Goal: Contribute content

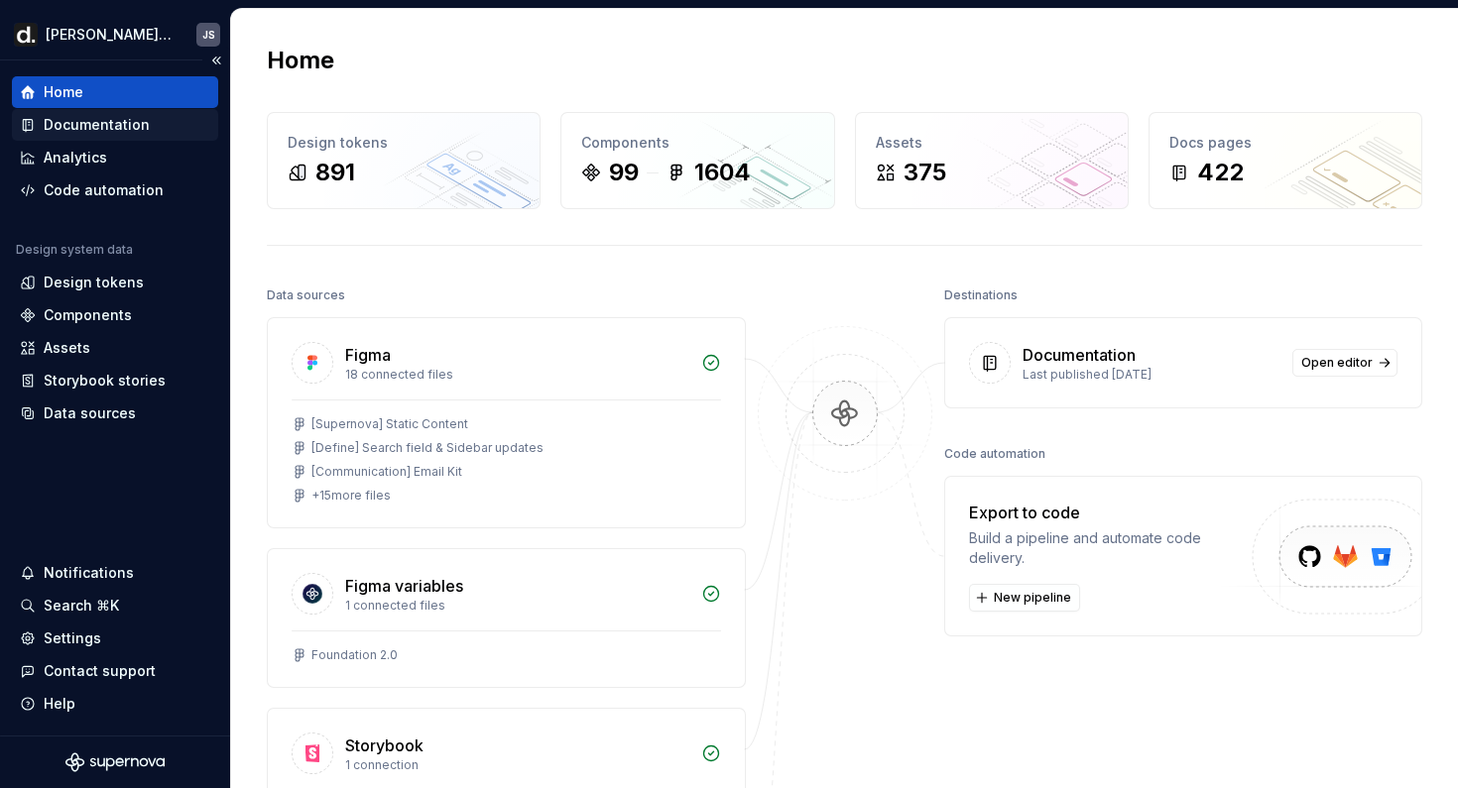
click at [71, 127] on div "Documentation" at bounding box center [97, 125] width 106 height 20
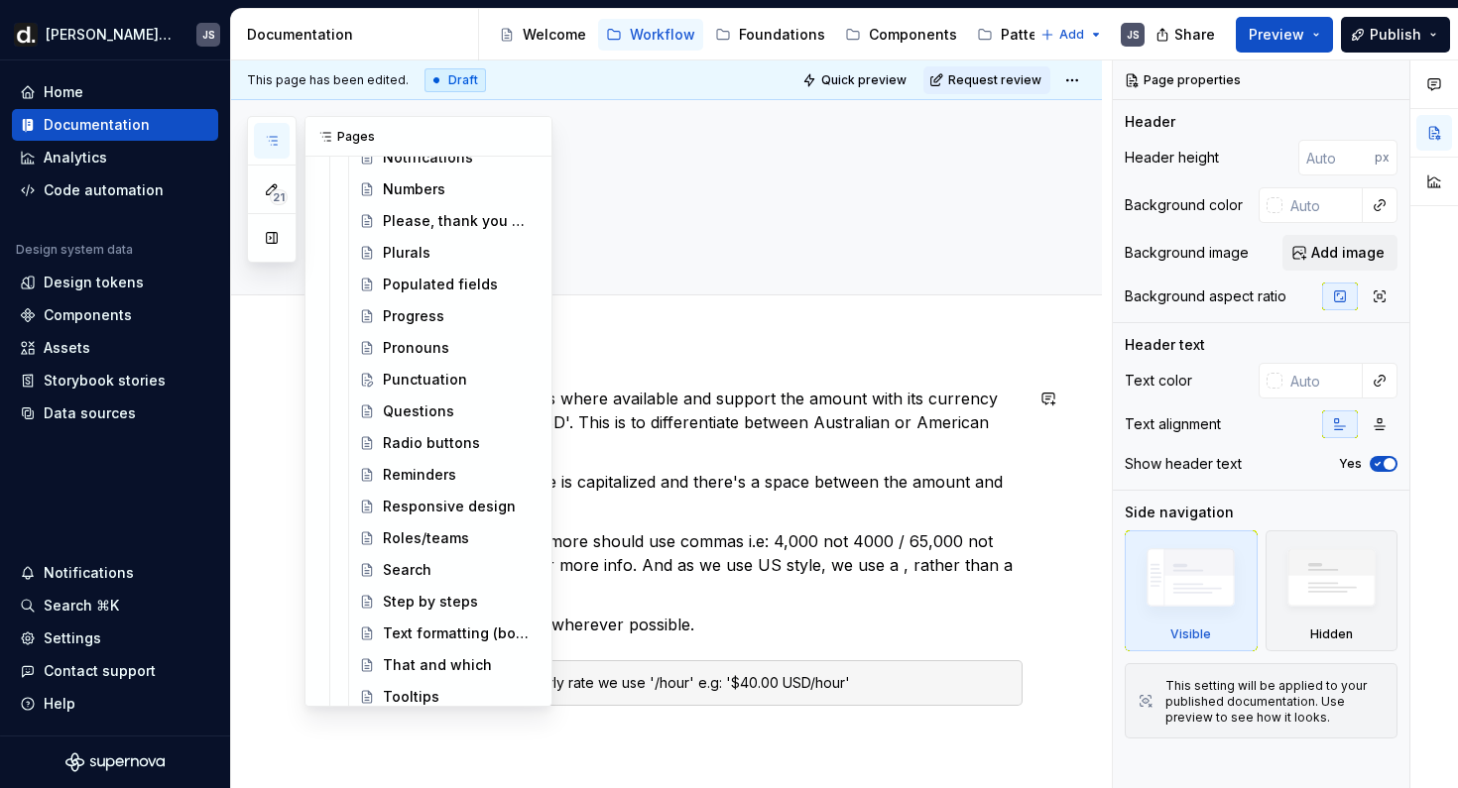
scroll to position [2377, 0]
click at [427, 377] on div "Punctuation" at bounding box center [425, 378] width 84 height 20
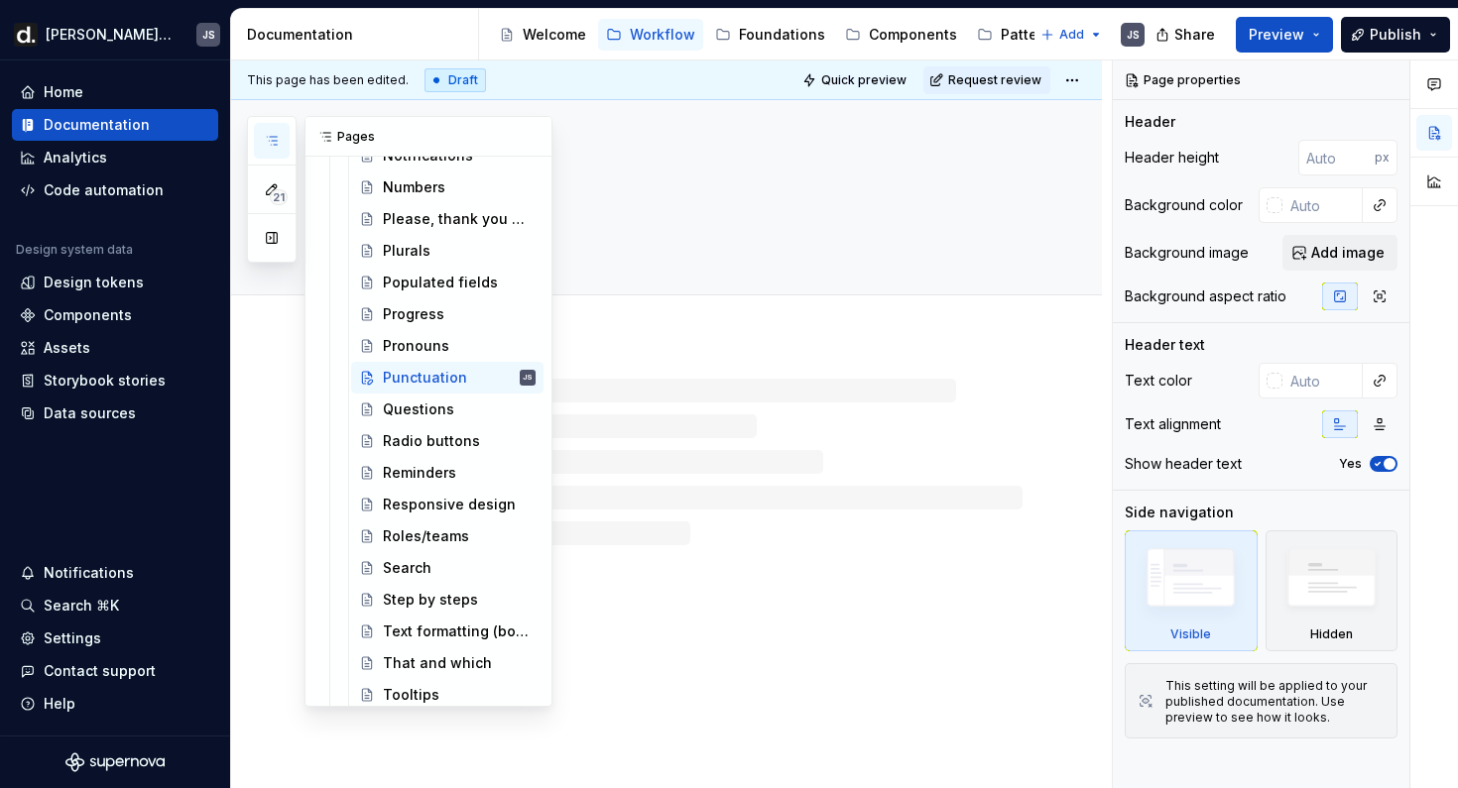
type textarea "*"
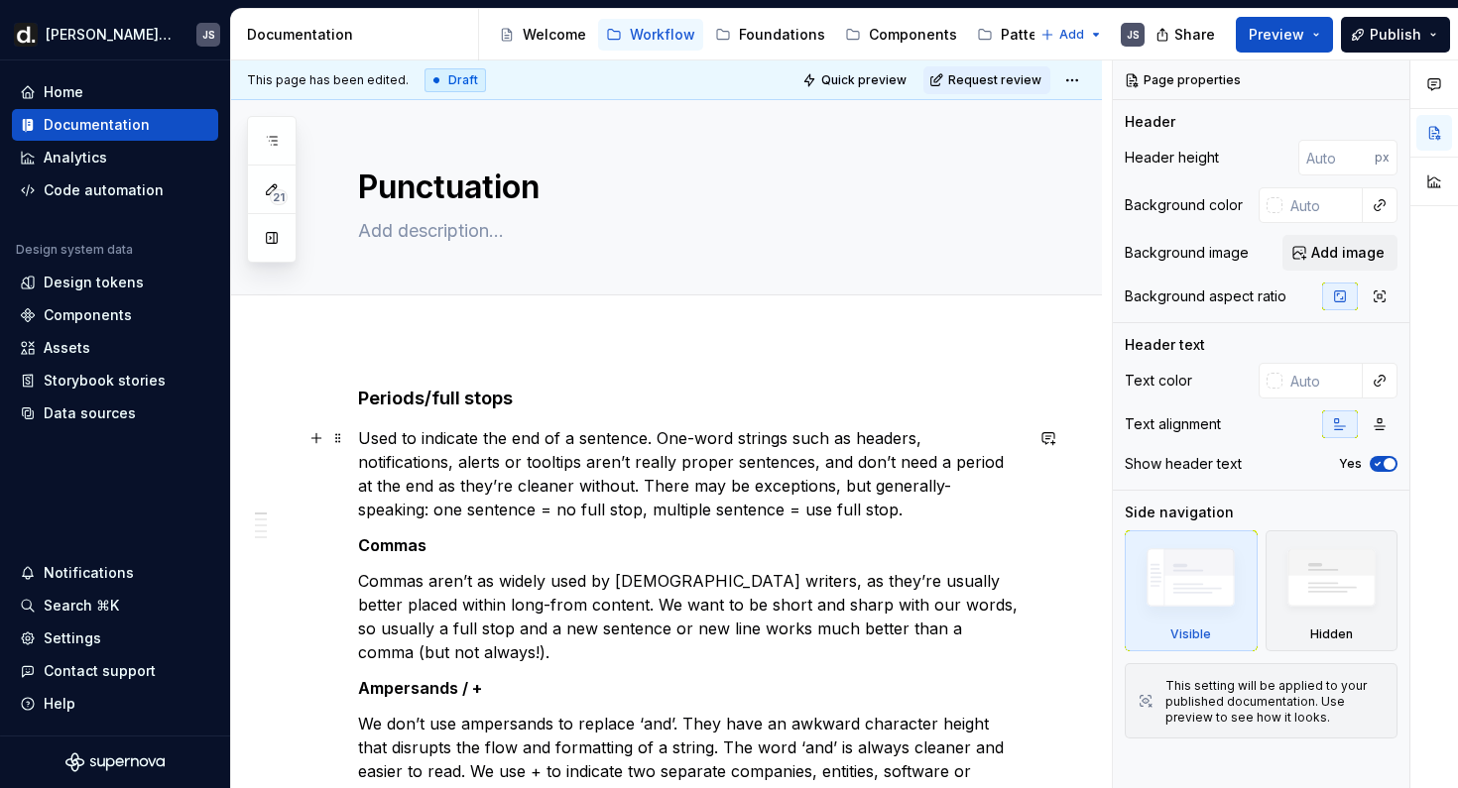
click at [740, 488] on p "Used to indicate the end of a sentence. One-word strings such as headers, notif…" at bounding box center [690, 473] width 664 height 95
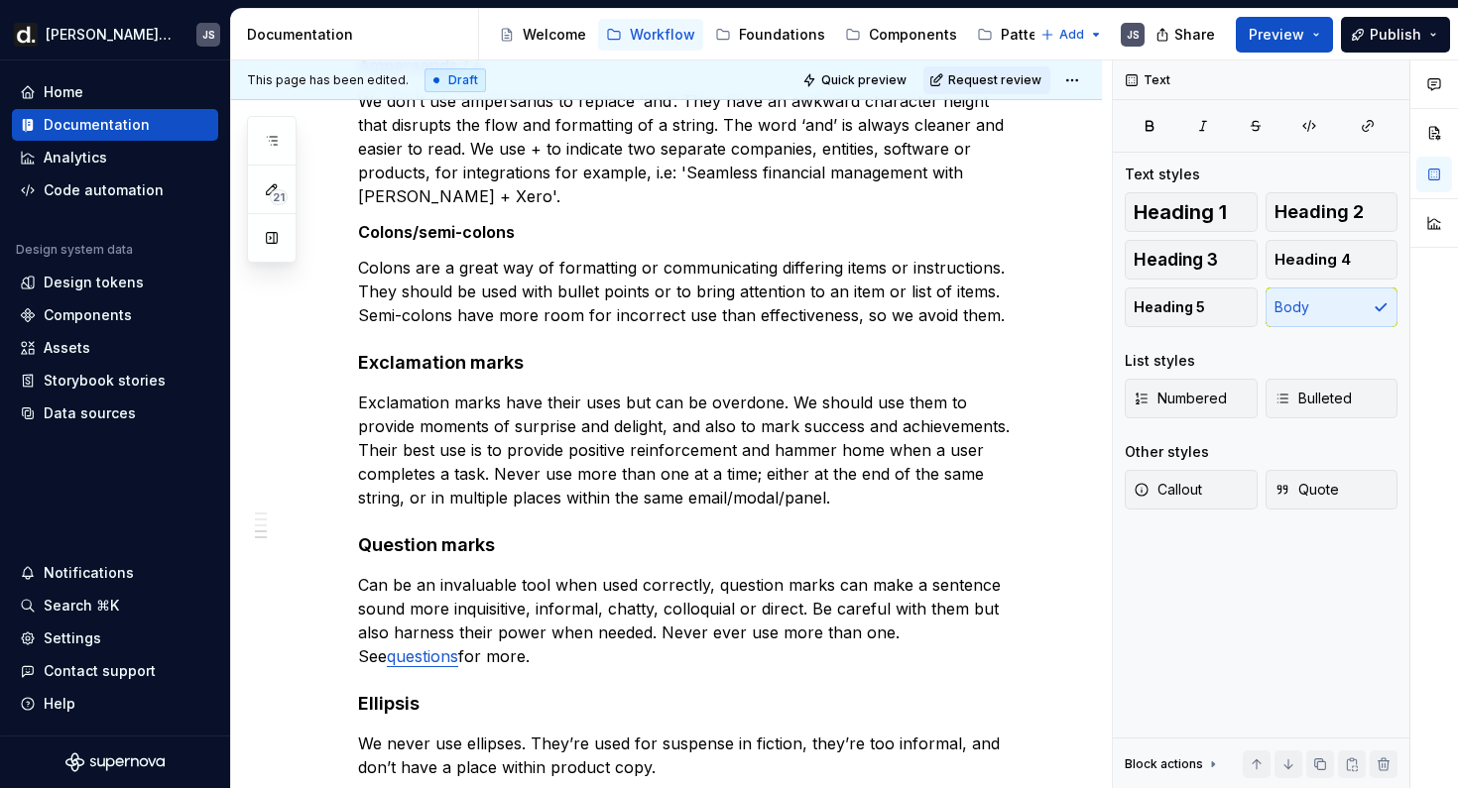
scroll to position [1125, 0]
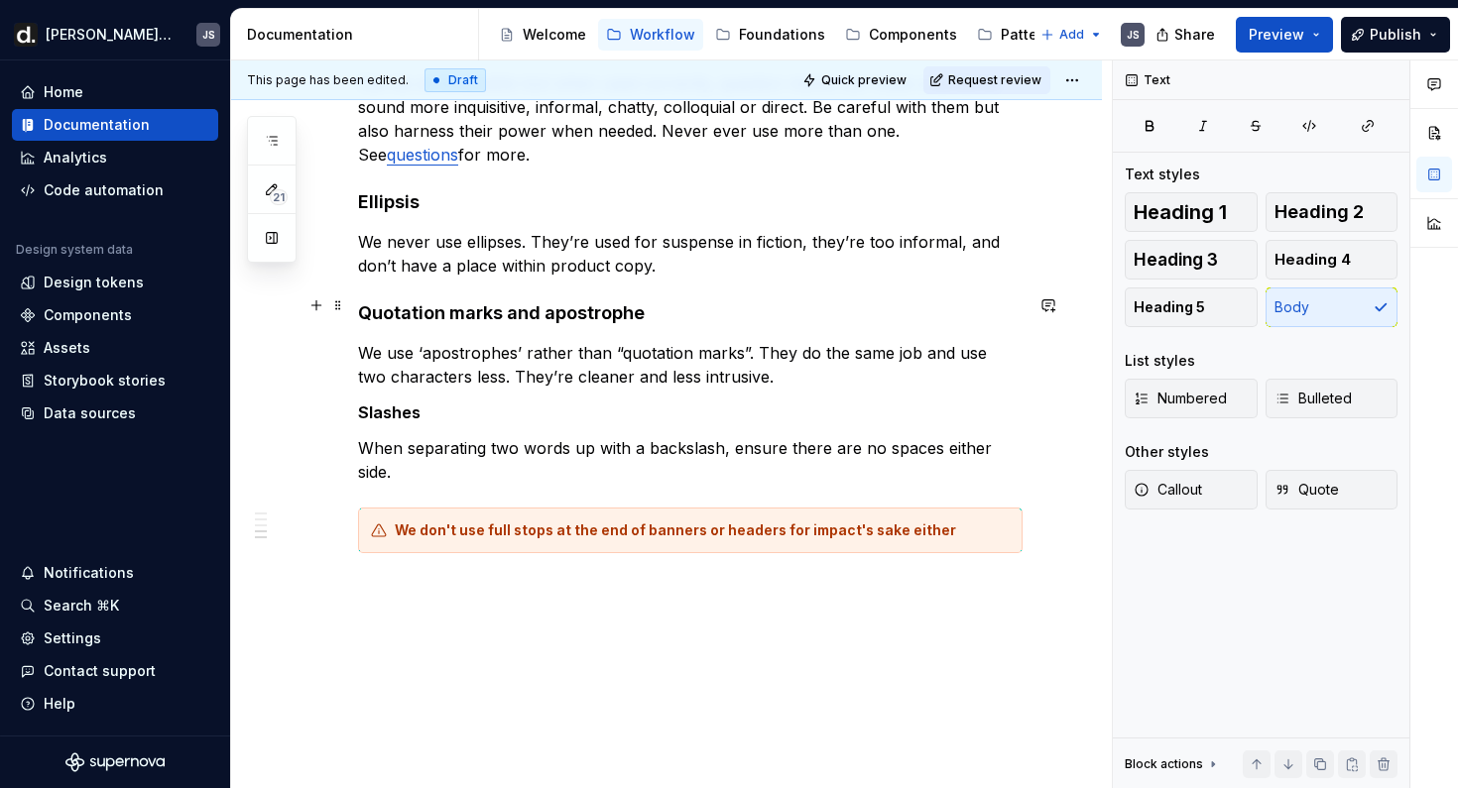
click at [708, 341] on p "We use ‘apostrophes’ rather than “quotation marks”. They do the same job and us…" at bounding box center [690, 365] width 664 height 48
click at [1081, 81] on html "[PERSON_NAME] UI JS Home Documentation Analytics Code automation Design system …" at bounding box center [729, 394] width 1458 height 788
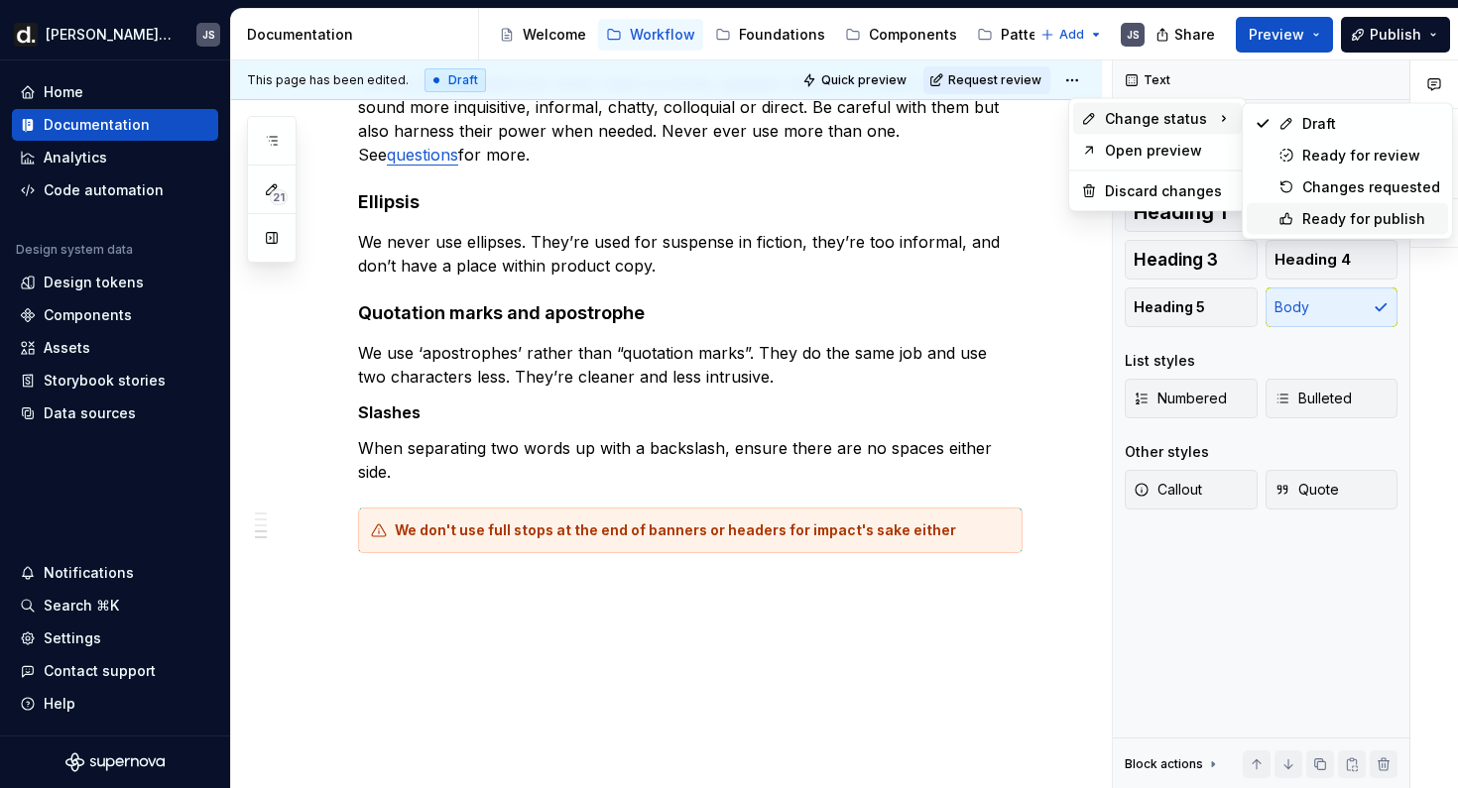
click at [1327, 209] on div "Ready for publish" at bounding box center [1371, 219] width 138 height 20
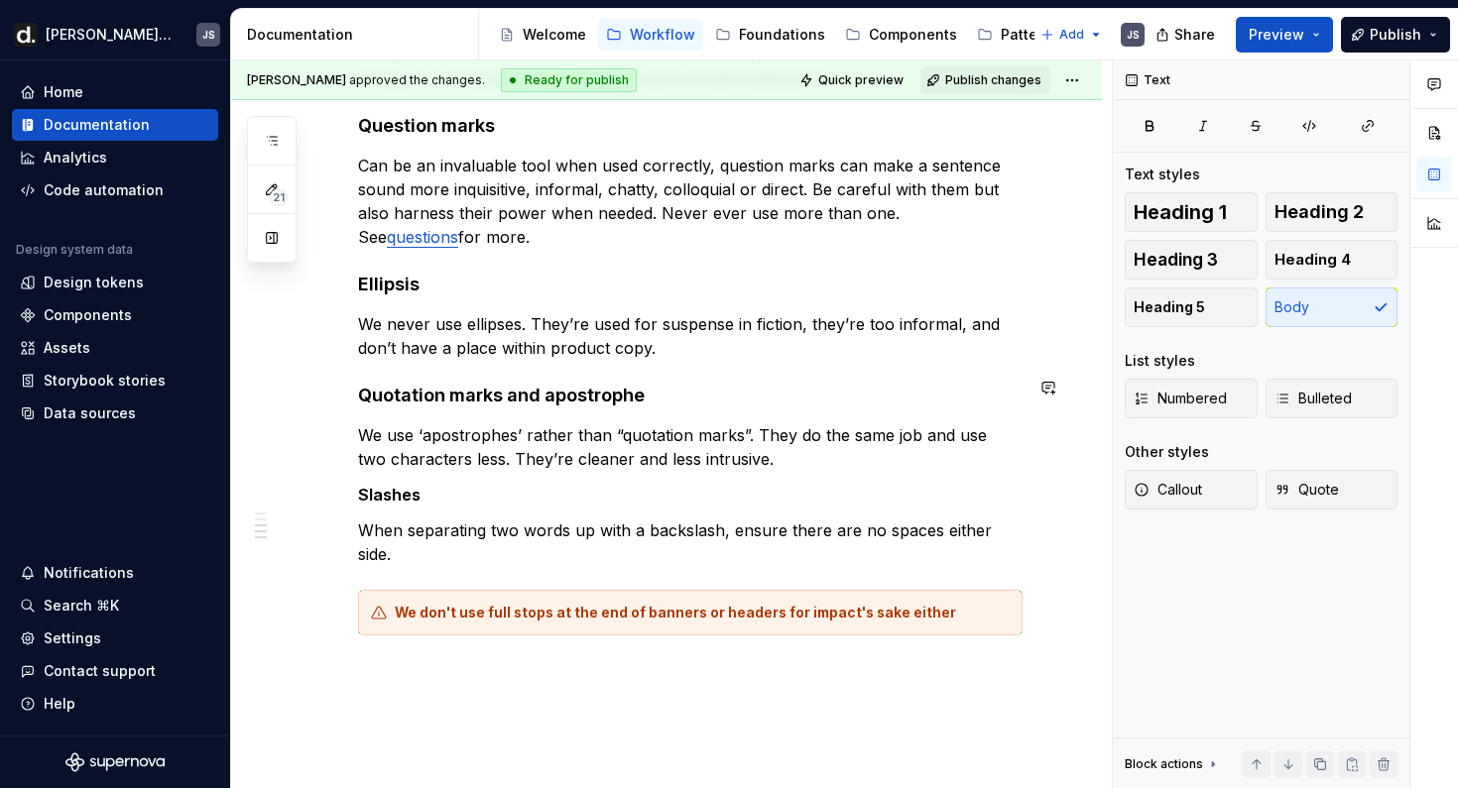
scroll to position [1089, 0]
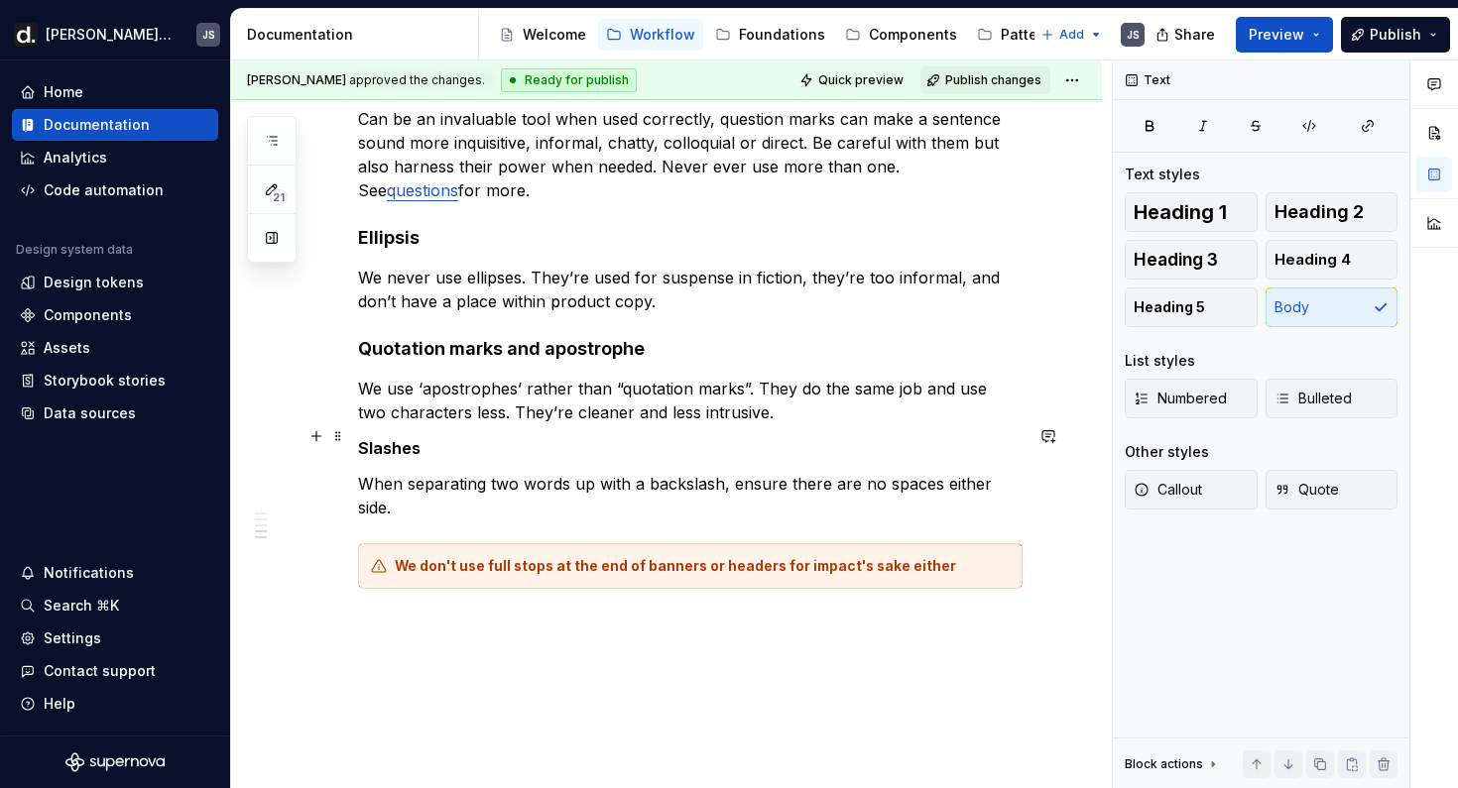
click at [1020, 472] on p "When separating two words up with a backslash, ensure there are no spaces eithe…" at bounding box center [690, 496] width 664 height 48
click at [519, 472] on p "When separating two words up with a backslash, ensure there are no spaces eithe…" at bounding box center [690, 496] width 664 height 48
click at [398, 472] on p "When separating two words up with a backslash, ensure there are no spaces eithe…" at bounding box center [690, 496] width 664 height 48
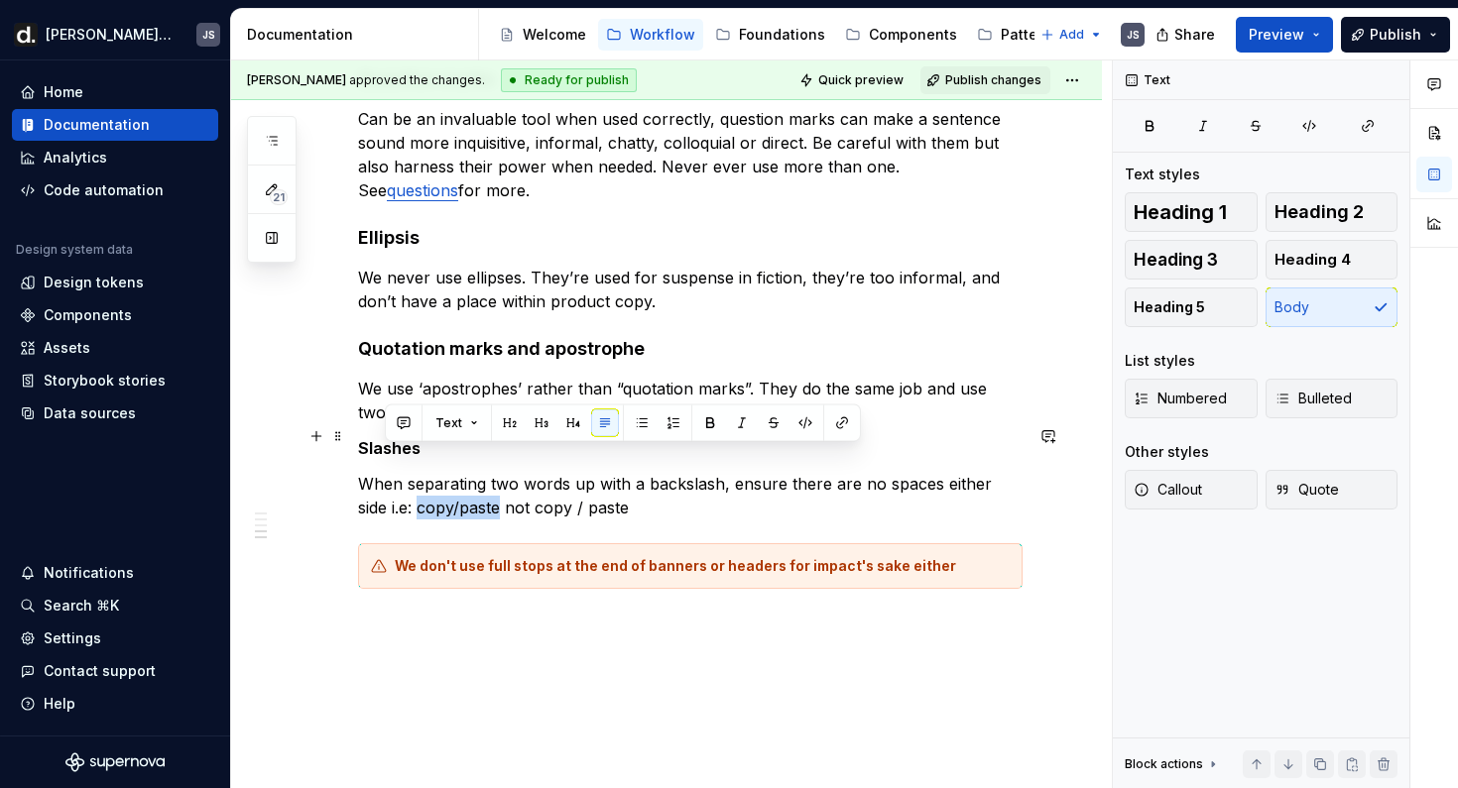
drag, startPoint x: 385, startPoint y: 460, endPoint x: 465, endPoint y: 459, distance: 80.3
click at [465, 472] on p "When separating two words up with a backslash, ensure there are no spaces eithe…" at bounding box center [690, 496] width 664 height 48
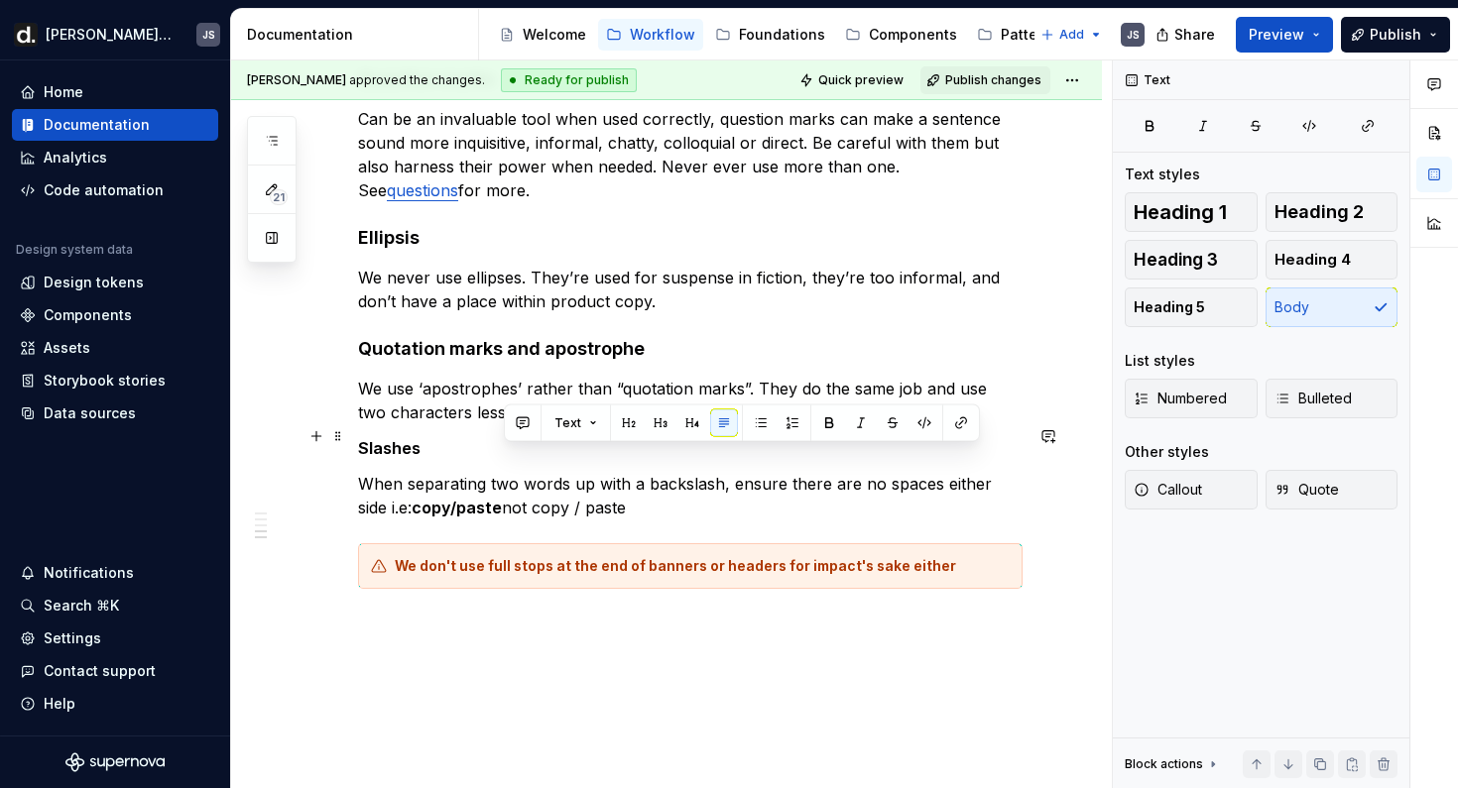
drag, startPoint x: 504, startPoint y: 459, endPoint x: 602, endPoint y: 458, distance: 98.2
click at [602, 472] on p "When separating two words up with a backslash, ensure there are no spaces eithe…" at bounding box center [690, 496] width 664 height 48
click at [440, 498] on strong "copy/paste" at bounding box center [457, 508] width 90 height 20
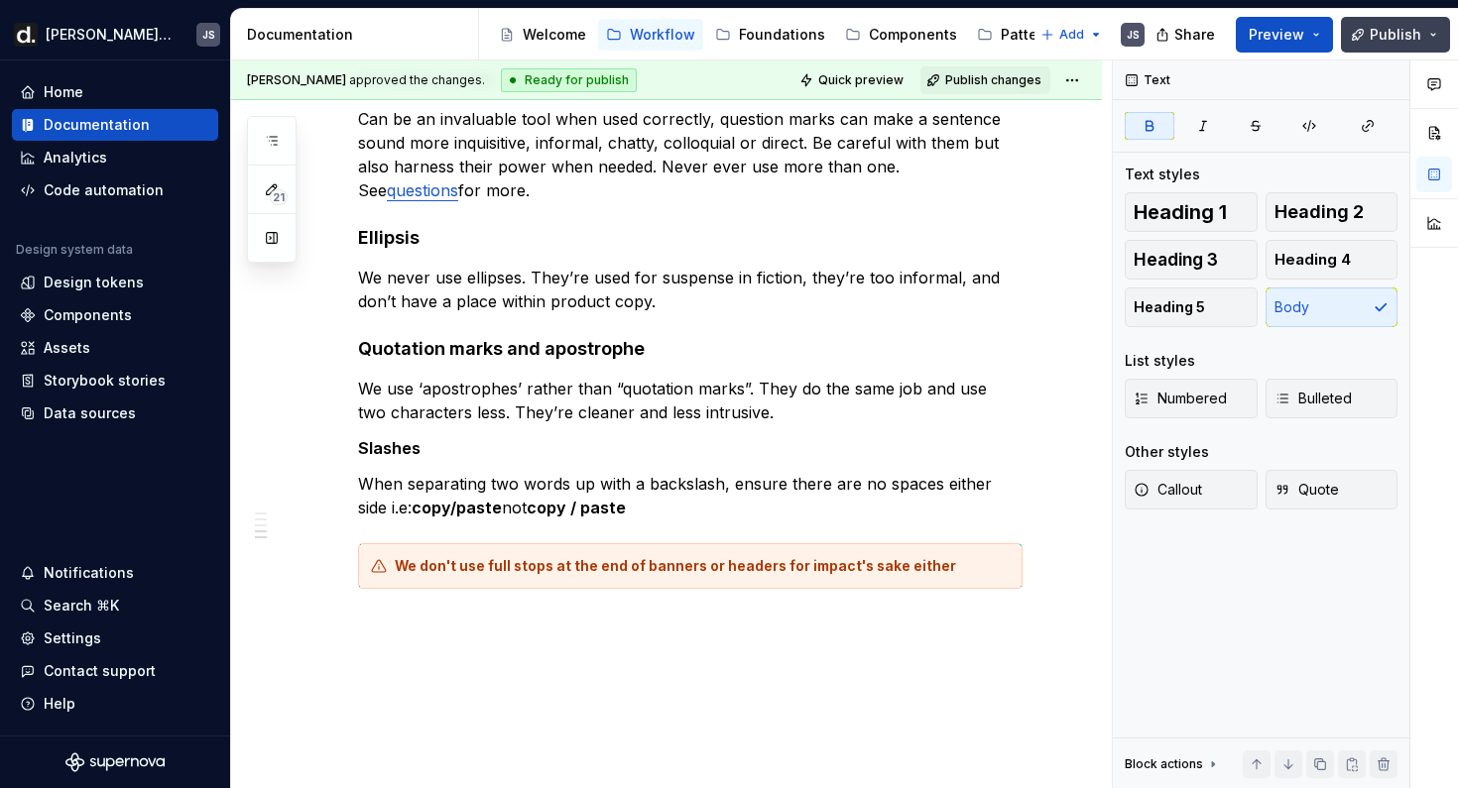
click at [1390, 20] on button "Publish" at bounding box center [1395, 35] width 109 height 36
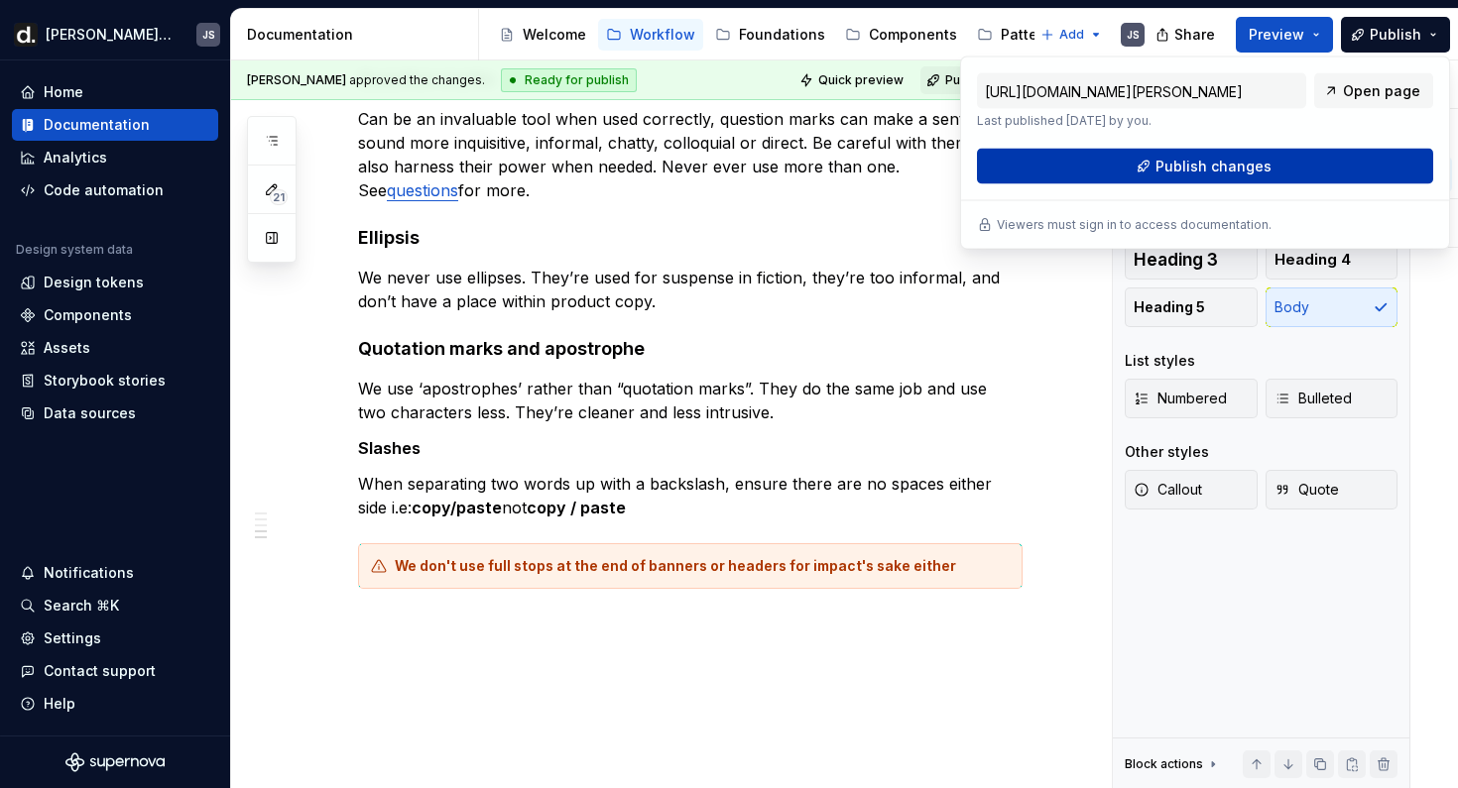
click at [1188, 171] on span "Publish changes" at bounding box center [1213, 167] width 116 height 20
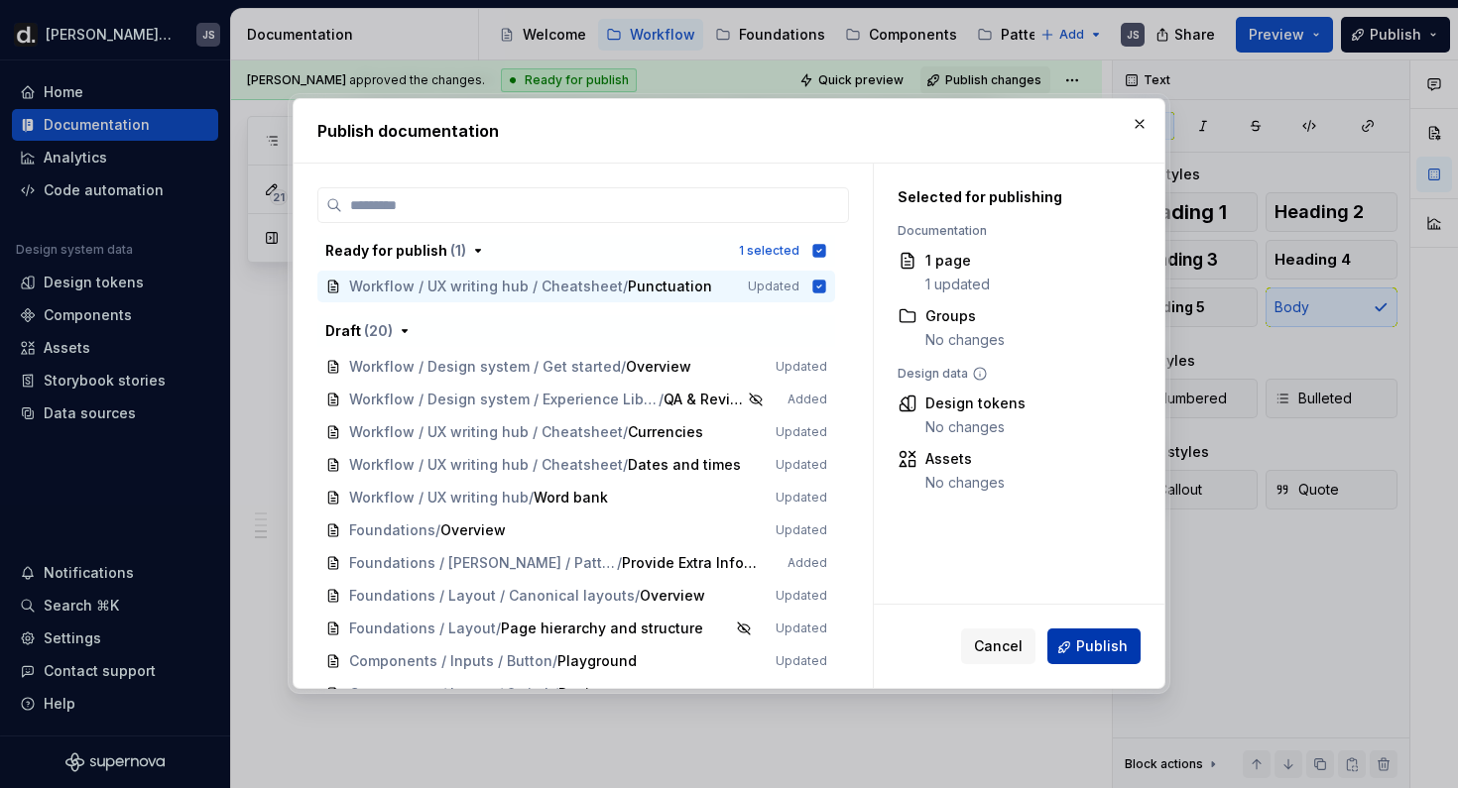
click at [1079, 648] on span "Publish" at bounding box center [1102, 648] width 52 height 20
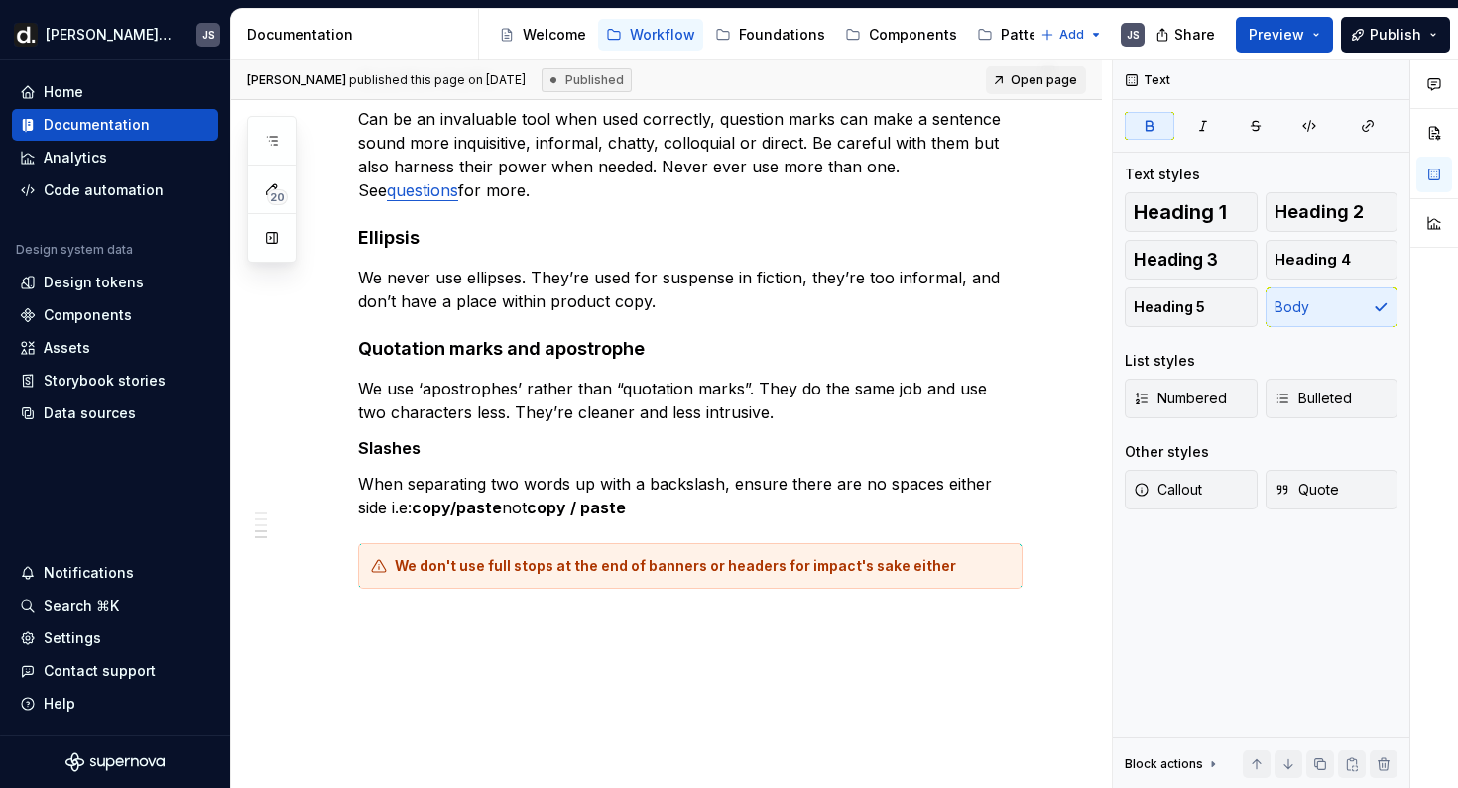
type textarea "*"
